Goal: Transaction & Acquisition: Obtain resource

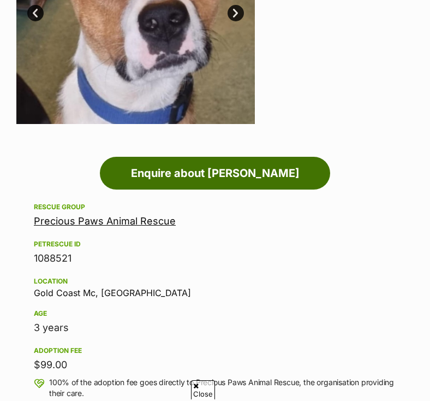
scroll to position [347, 0]
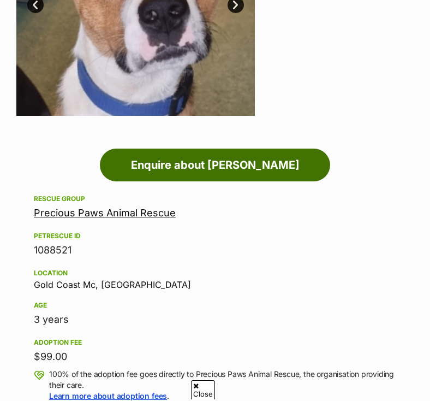
click at [234, 163] on link "Enquire about Jason Bourne" at bounding box center [215, 164] width 230 height 33
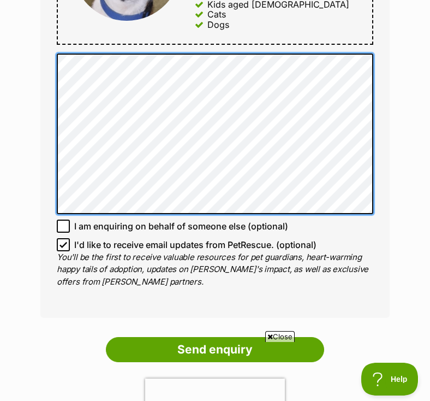
scroll to position [710, 0]
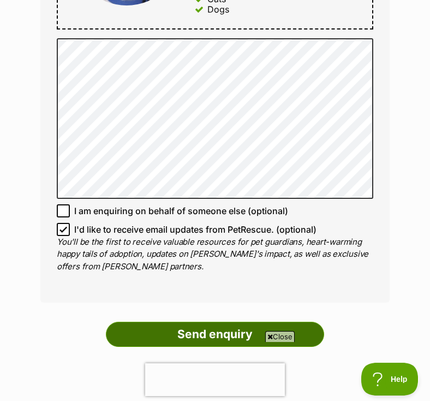
click at [205, 324] on input "Send enquiry" at bounding box center [215, 334] width 218 height 25
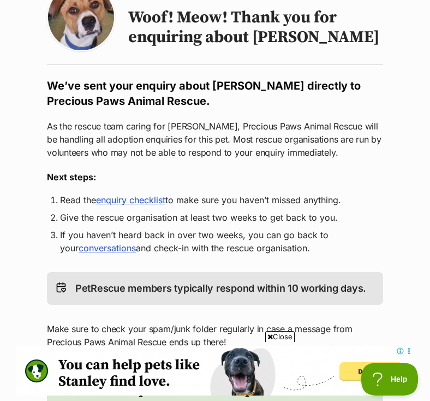
scroll to position [121, 0]
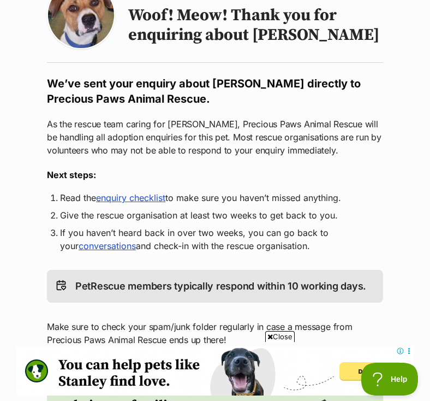
click at [141, 198] on link "enquiry checklist" at bounding box center [130, 197] width 69 height 11
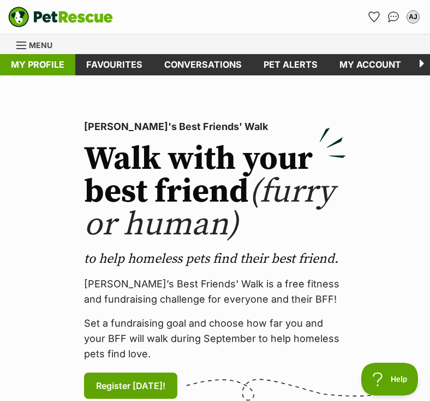
click at [32, 64] on link "My profile" at bounding box center [37, 64] width 75 height 21
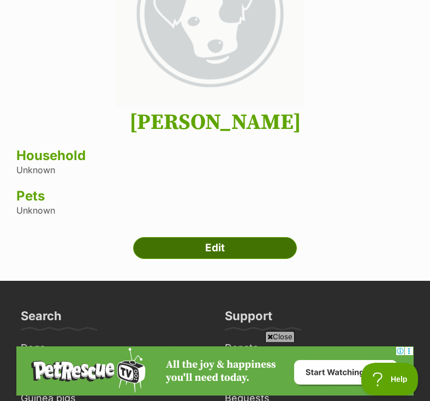
click at [214, 241] on link "Edit" at bounding box center [215, 248] width 164 height 22
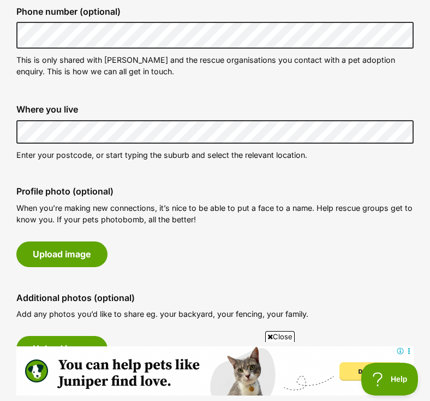
scroll to position [369, 0]
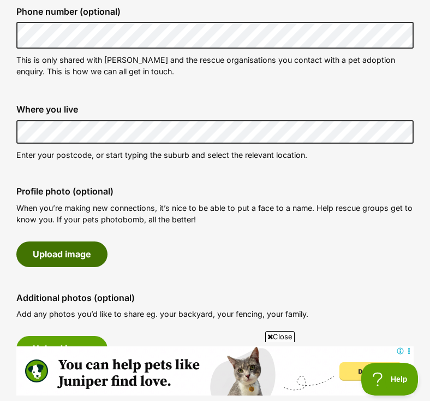
click at [56, 248] on button "Upload image" at bounding box center [61, 253] width 91 height 25
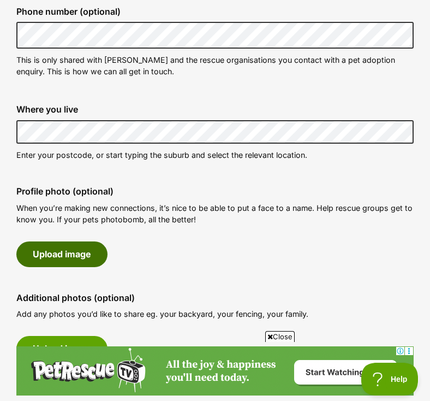
scroll to position [0, 0]
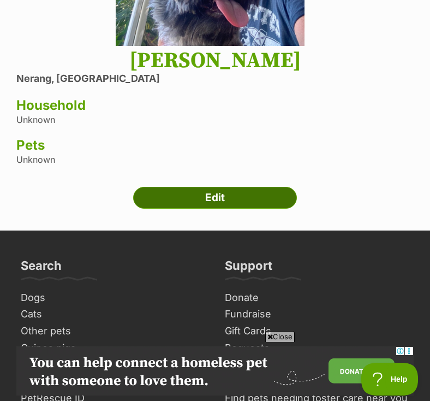
scroll to position [302, 0]
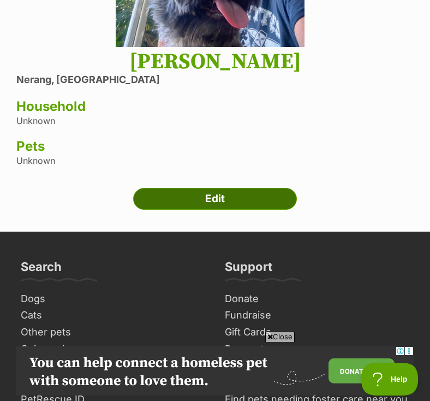
click at [217, 197] on link "Edit" at bounding box center [215, 199] width 164 height 22
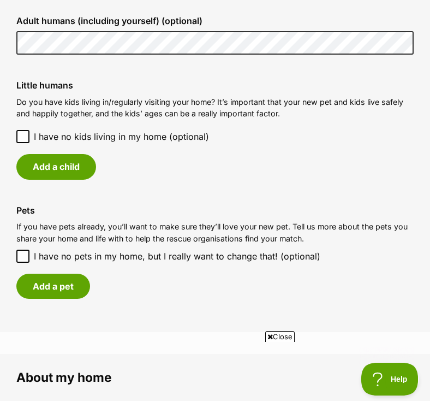
scroll to position [1037, 0]
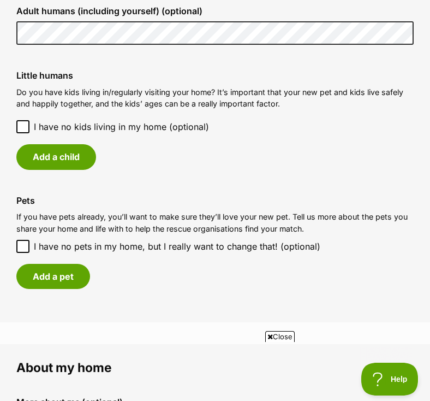
click at [21, 123] on icon at bounding box center [23, 127] width 8 height 8
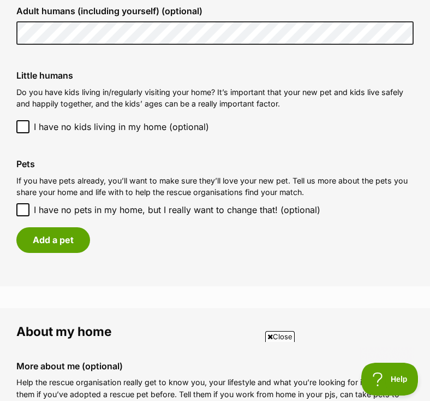
click at [19, 203] on input "I have no pets in my home, but I really want to change that! (optional)" at bounding box center [22, 209] width 13 height 13
checkbox input "true"
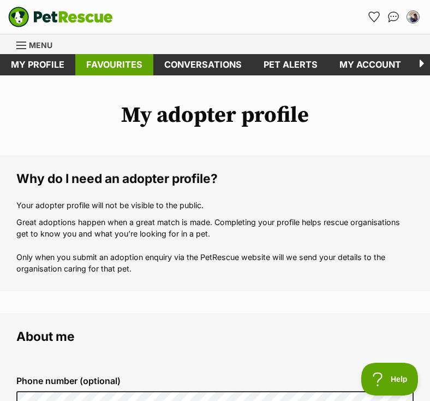
scroll to position [0, 0]
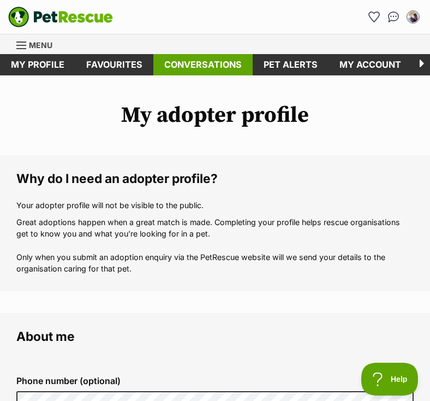
click at [185, 60] on link "Conversations" at bounding box center [202, 64] width 99 height 21
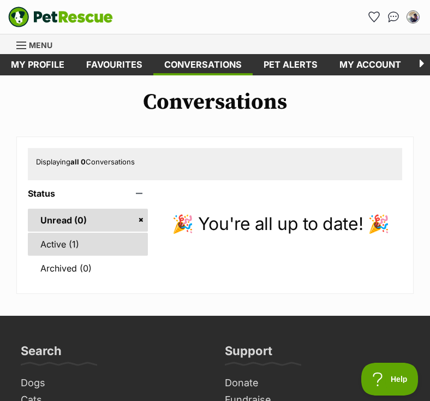
click at [59, 245] on link "Active (1)" at bounding box center [88, 244] width 120 height 23
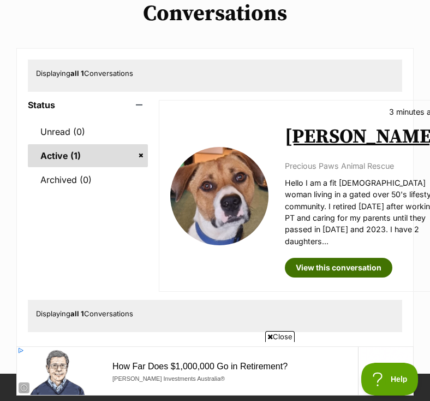
click at [331, 277] on link "View this conversation" at bounding box center [339, 268] width 108 height 20
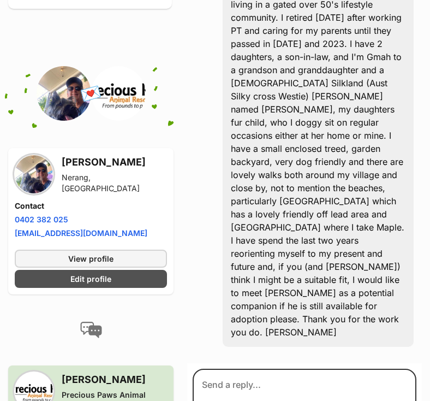
scroll to position [390, 0]
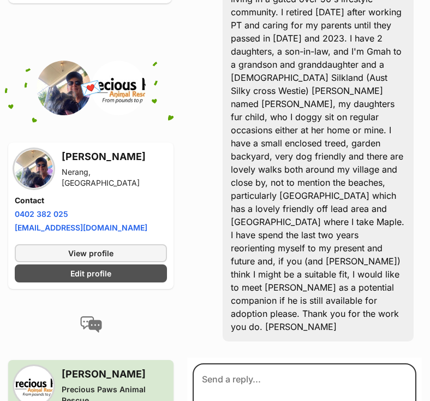
click at [330, 259] on div "Hello I am a fit 70yo woman living in a gated over 50's lifestyle community. I …" at bounding box center [318, 149] width 191 height 383
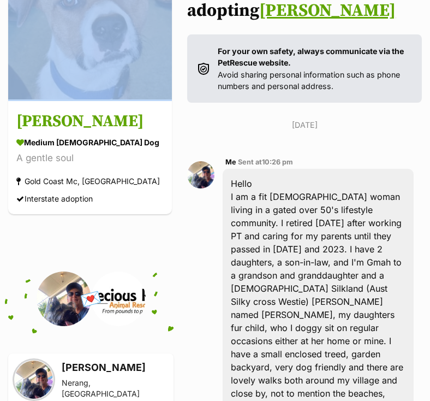
scroll to position [170, 0]
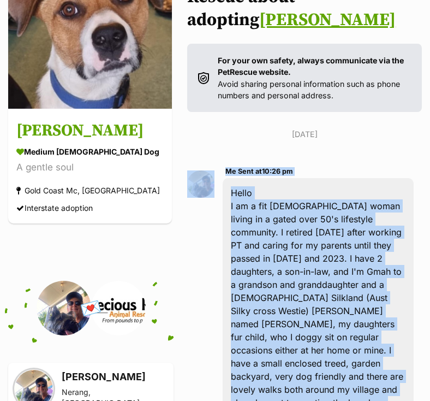
drag, startPoint x: 324, startPoint y: 260, endPoint x: 209, endPoint y: 162, distance: 151.8
click at [209, 162] on div "Me Sent at 10:26 pm Hello I am a fit 70yo woman living in a gated over 50's lif…" at bounding box center [304, 363] width 235 height 413
copy div "Me Sent at 10:26 pm Hello I am a fit 70yo woman living in a gated over 50's lif…"
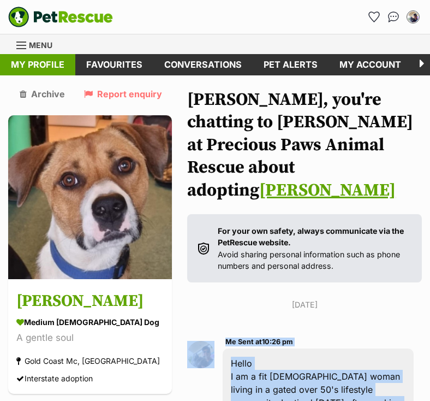
scroll to position [0, 0]
click at [47, 60] on link "My profile" at bounding box center [37, 64] width 75 height 21
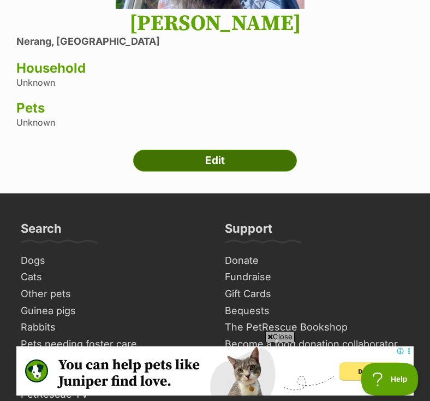
click at [210, 159] on link "Edit" at bounding box center [215, 161] width 164 height 22
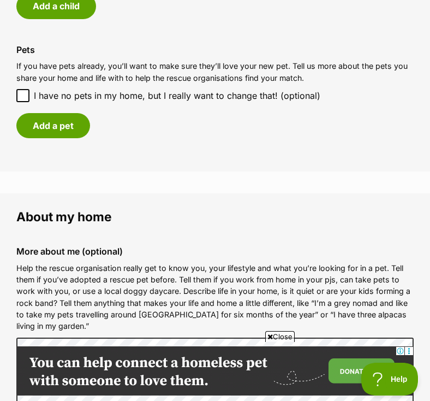
scroll to position [1185, 0]
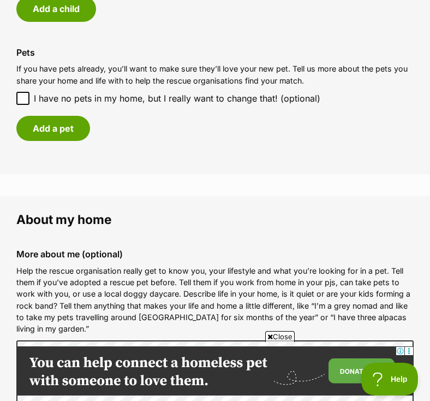
click at [26, 96] on icon at bounding box center [23, 98] width 7 height 5
click at [26, 92] on input "I have no pets in my home, but I really want to change that! (optional)" at bounding box center [22, 98] width 13 height 13
checkbox input "true"
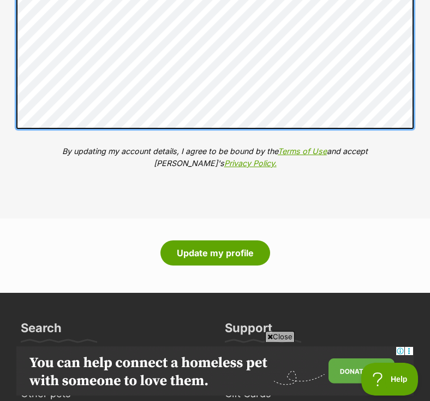
scroll to position [1597, 0]
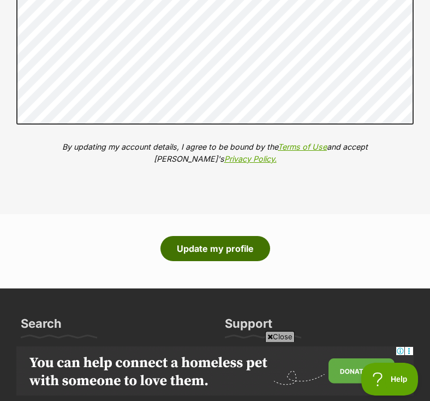
click at [205, 236] on button "Update my profile" at bounding box center [215, 248] width 110 height 25
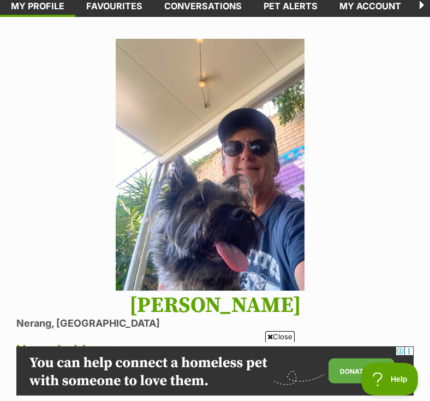
scroll to position [56, 0]
